Goal: Information Seeking & Learning: Learn about a topic

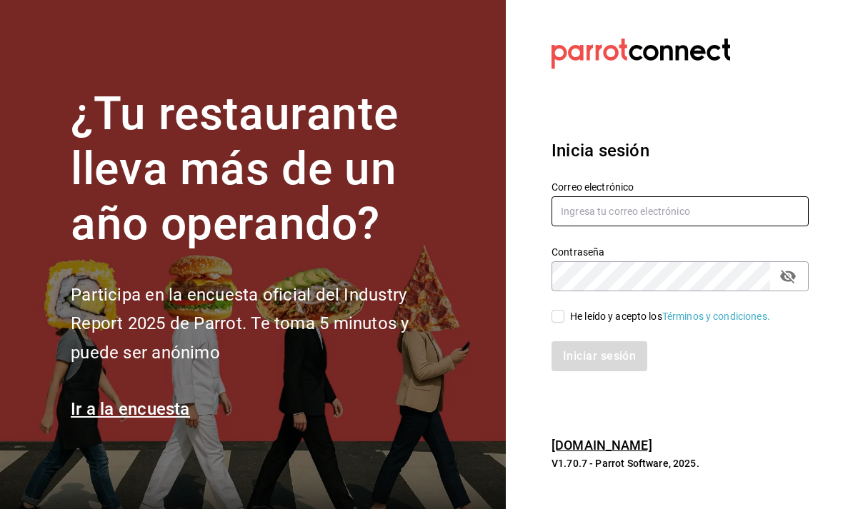
click at [710, 226] on input "text" at bounding box center [679, 211] width 257 height 30
type input "animal.puebla@grupocosteno.com"
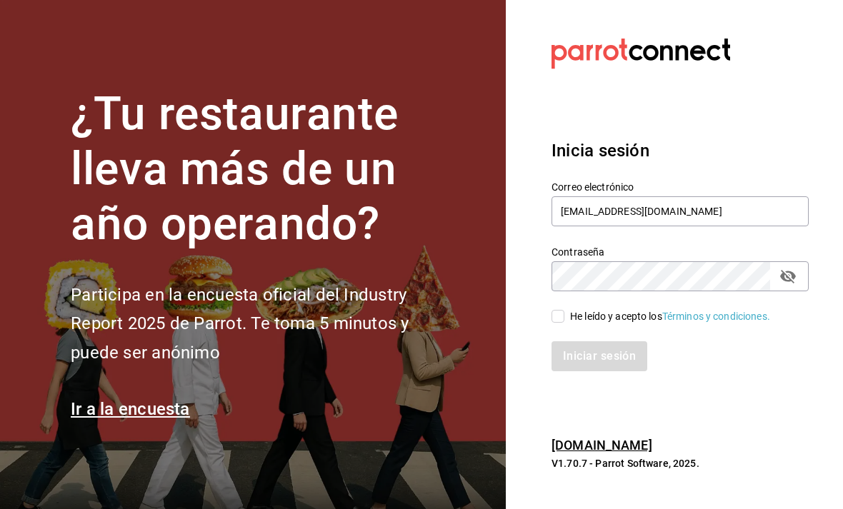
click at [608, 371] on div "Iniciar sesión" at bounding box center [679, 356] width 257 height 30
click at [563, 323] on input "He leído y acepto los Términos y condiciones." at bounding box center [557, 316] width 13 height 13
checkbox input "true"
click at [593, 371] on button "Iniciar sesión" at bounding box center [599, 356] width 96 height 30
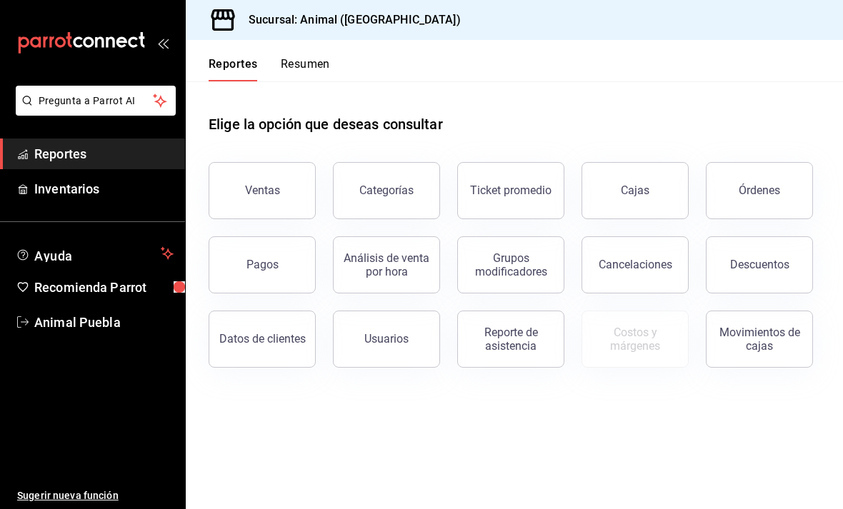
click at [299, 197] on button "Ventas" at bounding box center [261, 190] width 107 height 57
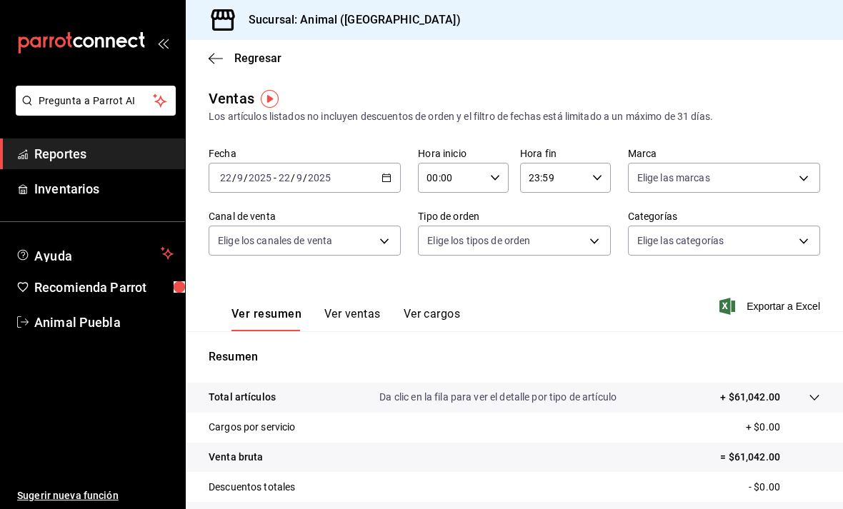
click at [44, 161] on span "Reportes" at bounding box center [103, 153] width 139 height 19
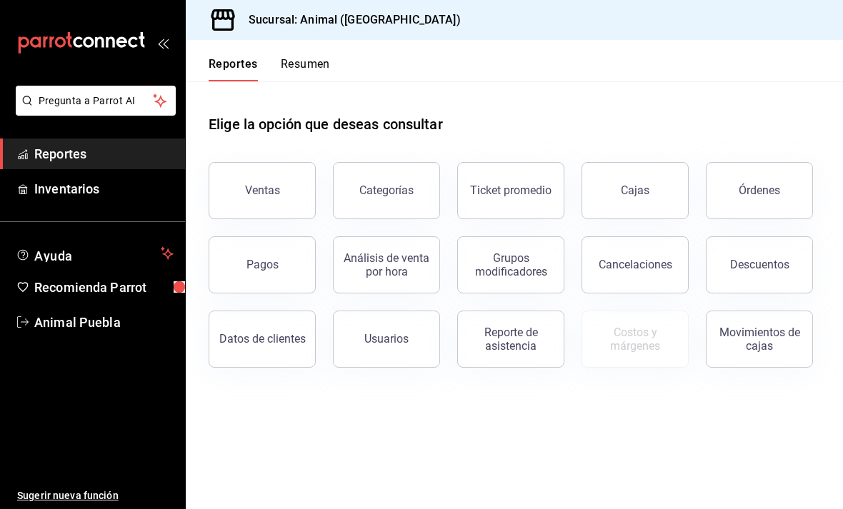
click at [37, 144] on span "Reportes" at bounding box center [103, 153] width 139 height 19
click at [521, 196] on div "Ticket promedio" at bounding box center [510, 191] width 81 height 14
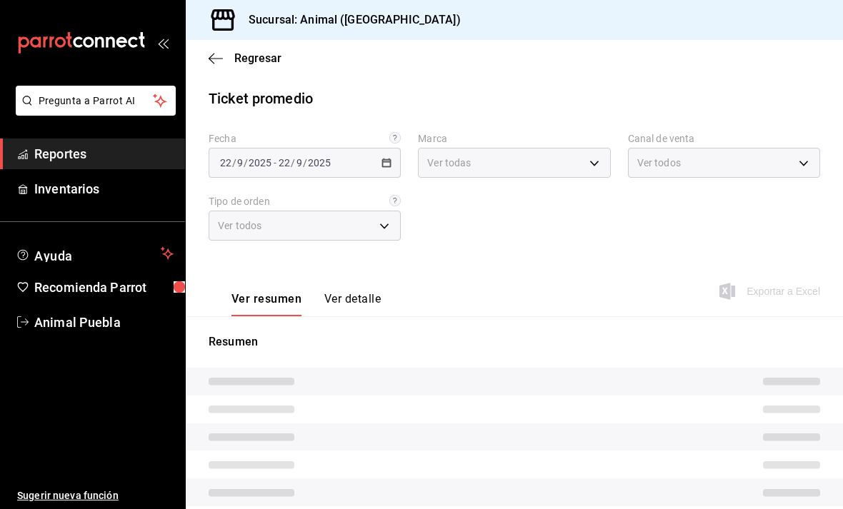
type input "96838179-8fbb-4073-aae3-1789726318c8"
type input "PARROT,UBER_EATS,RAPPI,DIDI_FOOD,ONLINE"
type input "89cc3392-1a89-49ed-91c4-e66ea58282e1,025cf6ae-25b7-4698-bb98-3d77af74a196,EXTER…"
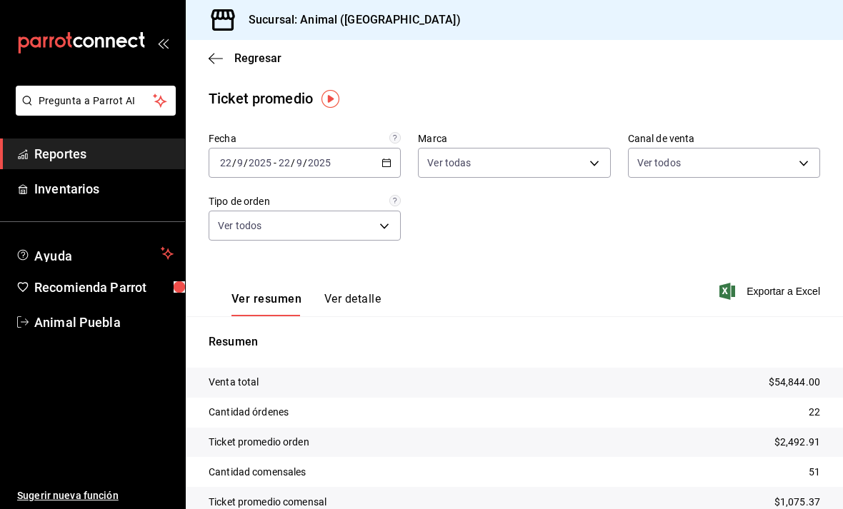
click at [219, 55] on icon "button" at bounding box center [215, 58] width 14 height 13
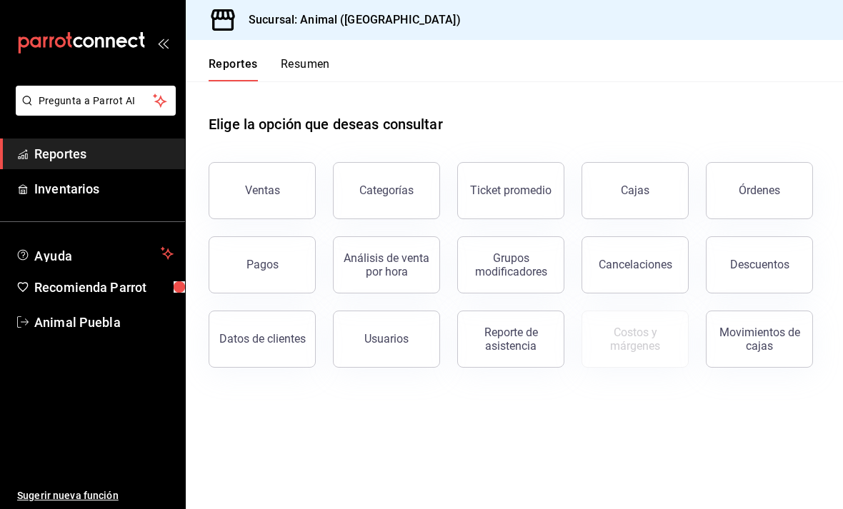
click at [761, 204] on button "Órdenes" at bounding box center [758, 190] width 107 height 57
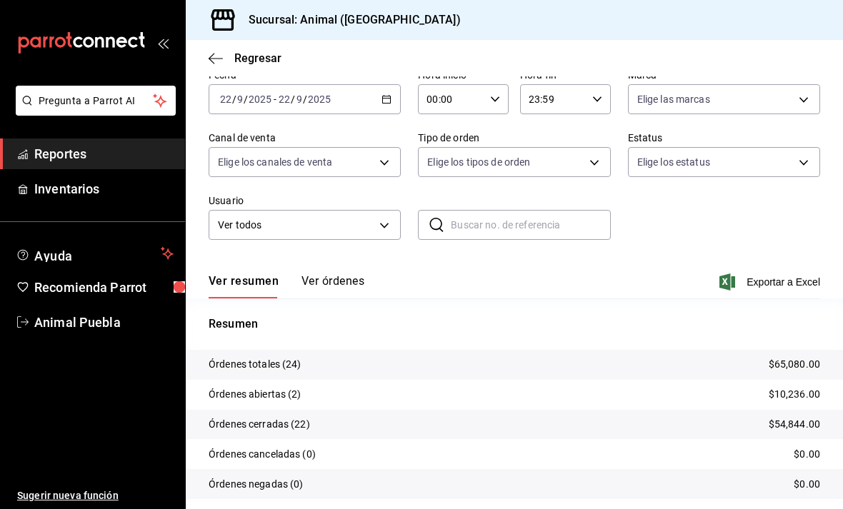
scroll to position [69, 0]
click at [221, 59] on icon "button" at bounding box center [215, 58] width 14 height 13
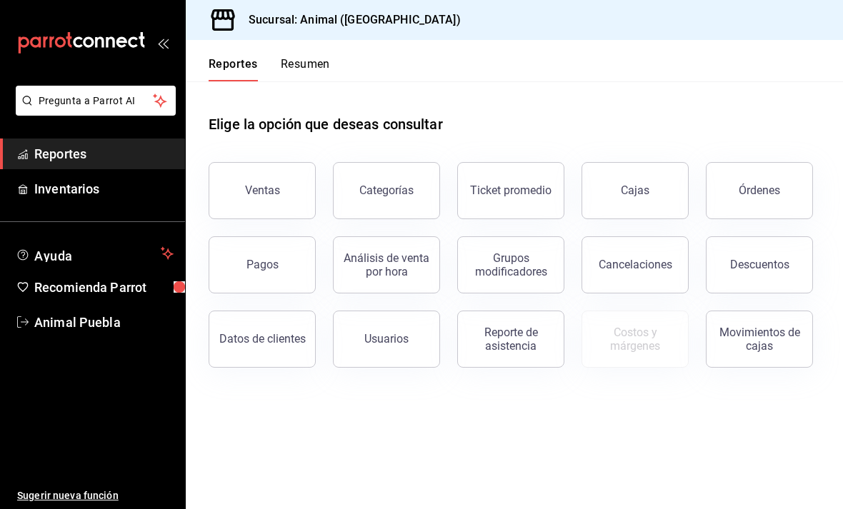
click at [391, 275] on div "Análisis de venta por hora" at bounding box center [386, 264] width 89 height 27
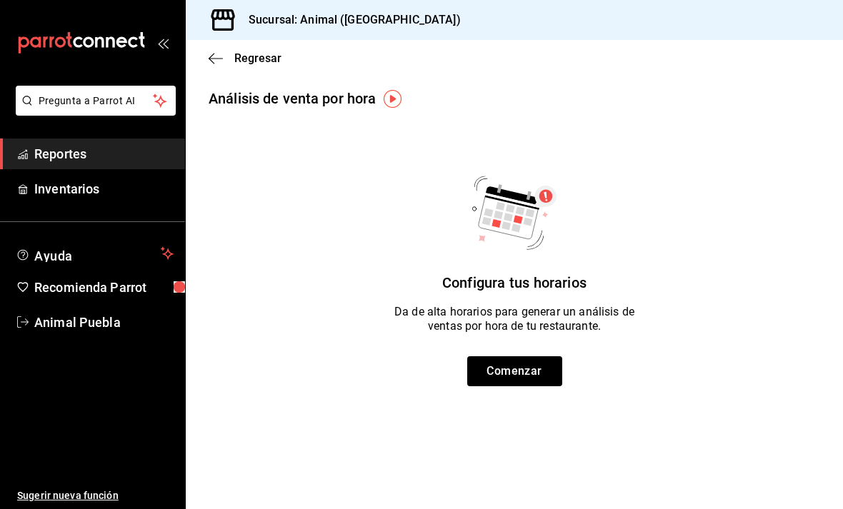
click at [206, 54] on div "Regresar" at bounding box center [514, 58] width 657 height 36
click at [219, 60] on icon "button" at bounding box center [215, 58] width 14 height 13
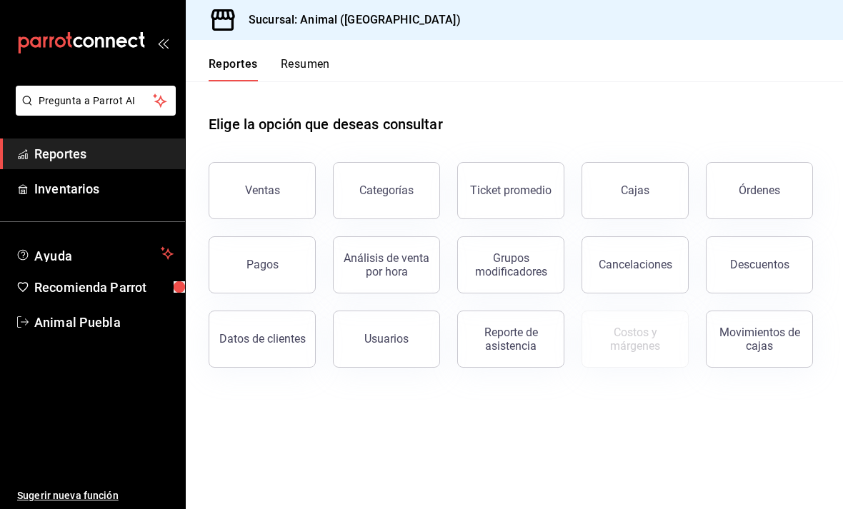
click at [767, 196] on div "Órdenes" at bounding box center [758, 191] width 41 height 14
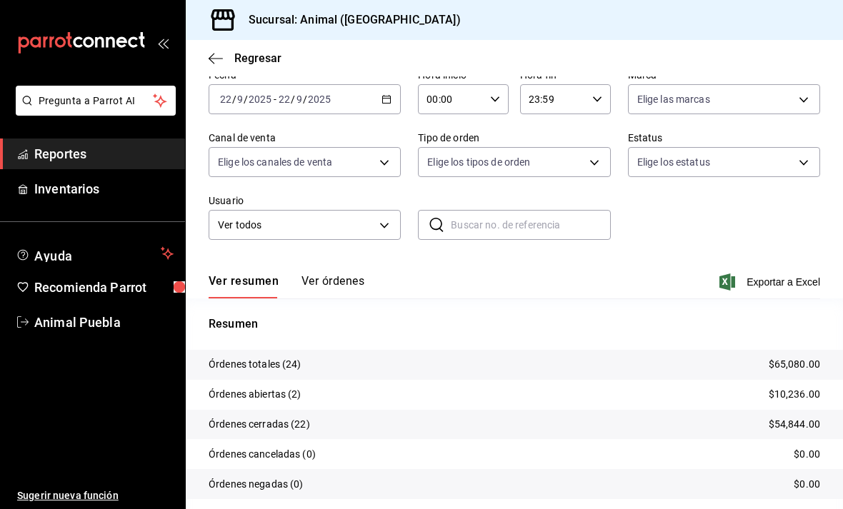
scroll to position [69, 0]
click at [774, 367] on p "$65,080.00" at bounding box center [793, 365] width 51 height 15
click at [261, 370] on p "Órdenes totales (24)" at bounding box center [254, 365] width 93 height 15
click at [350, 276] on button "Ver órdenes" at bounding box center [332, 287] width 63 height 24
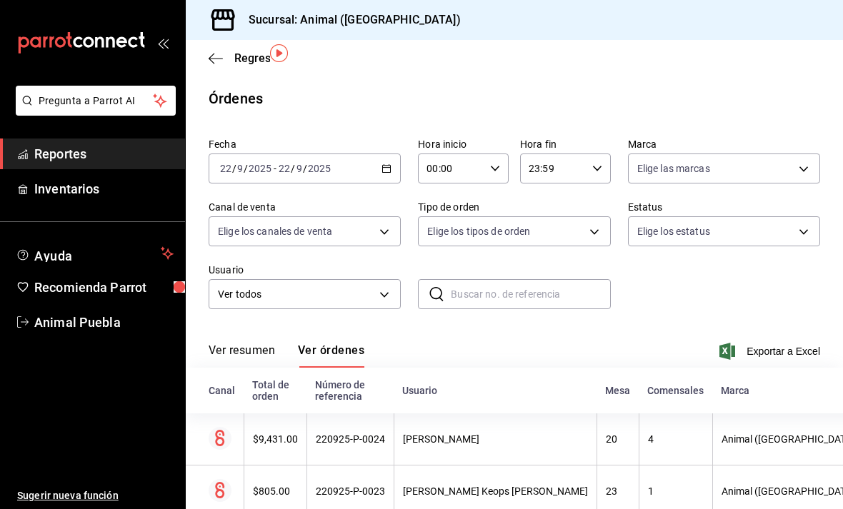
click at [166, 46] on icon "open_drawer_menu" at bounding box center [162, 42] width 11 height 11
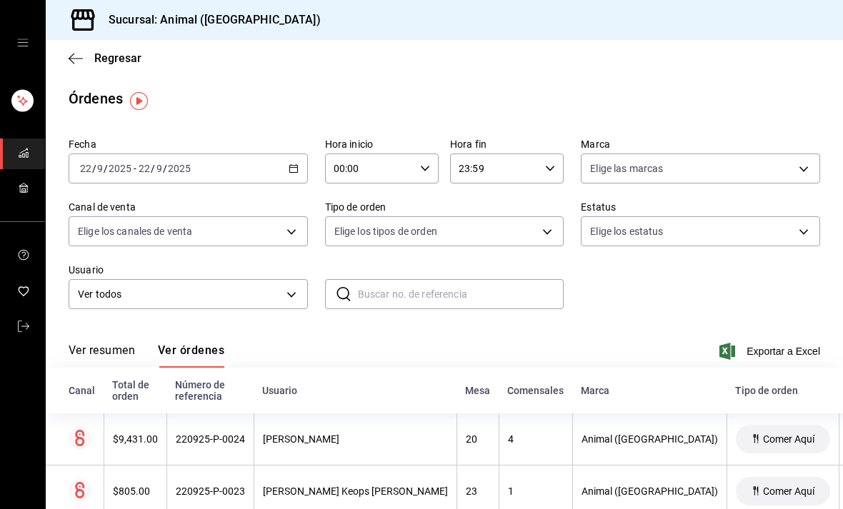
scroll to position [-1, 0]
click at [27, 44] on icon "open drawer" at bounding box center [22, 42] width 11 height 11
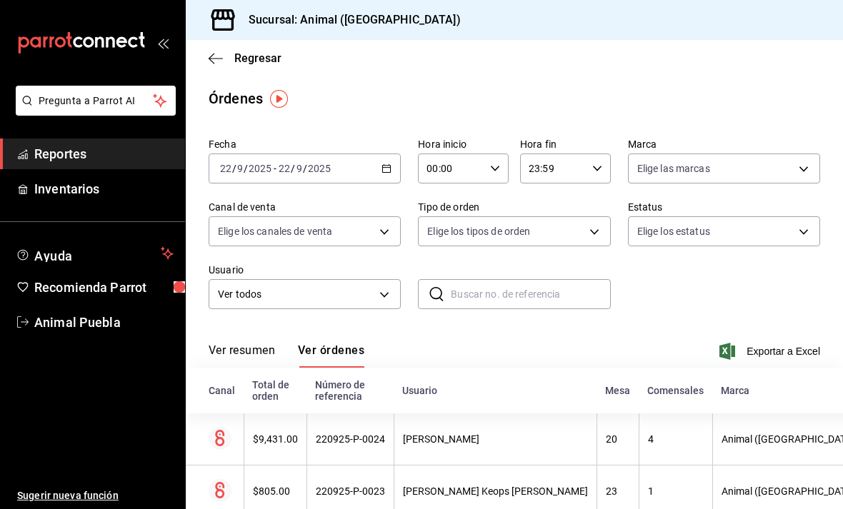
click at [43, 150] on span "Reportes" at bounding box center [103, 153] width 139 height 19
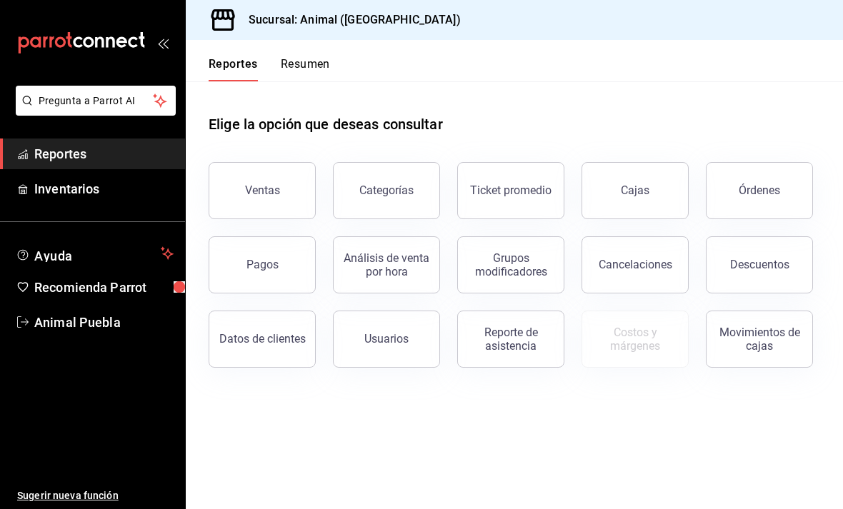
click at [41, 147] on span "Reportes" at bounding box center [103, 153] width 139 height 19
click at [44, 175] on link "Inventarios" at bounding box center [92, 189] width 185 height 31
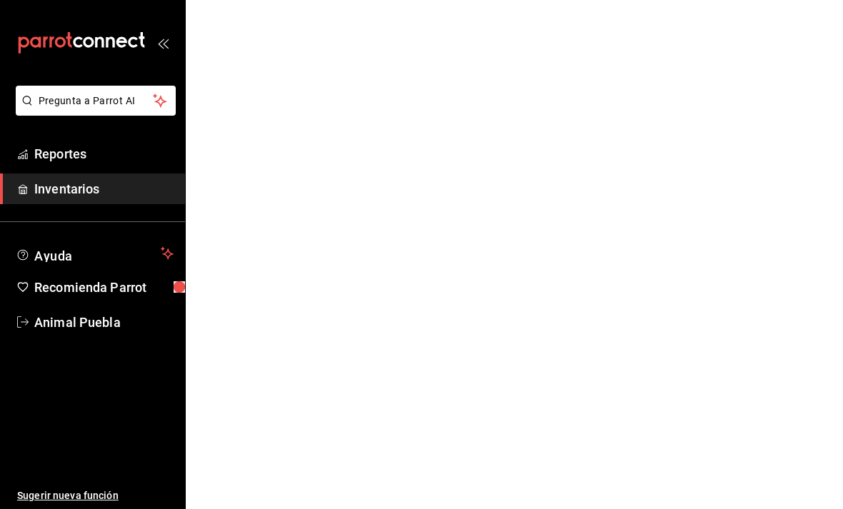
click at [37, 160] on span "Reportes" at bounding box center [103, 153] width 139 height 19
